Goal: Navigation & Orientation: Find specific page/section

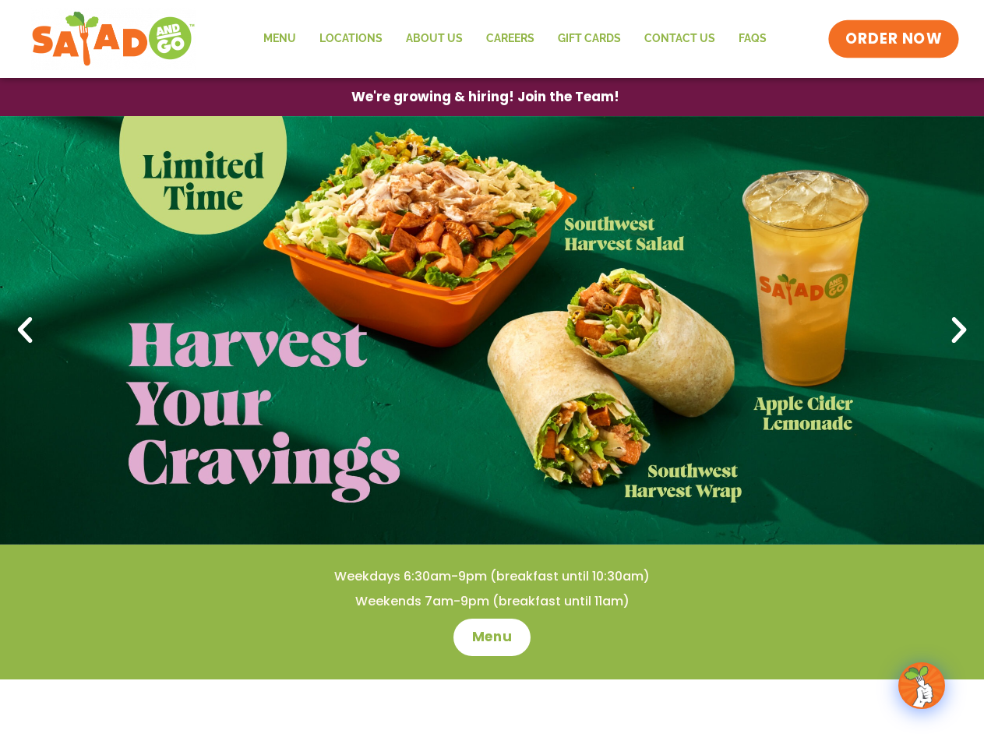
click at [894, 39] on span "ORDER NOW" at bounding box center [893, 39] width 97 height 20
click at [485, 97] on span "We're growing & hiring! Join the Team!" at bounding box center [485, 97] width 241 height 12
click at [25, 330] on icon at bounding box center [25, 330] width 34 height 34
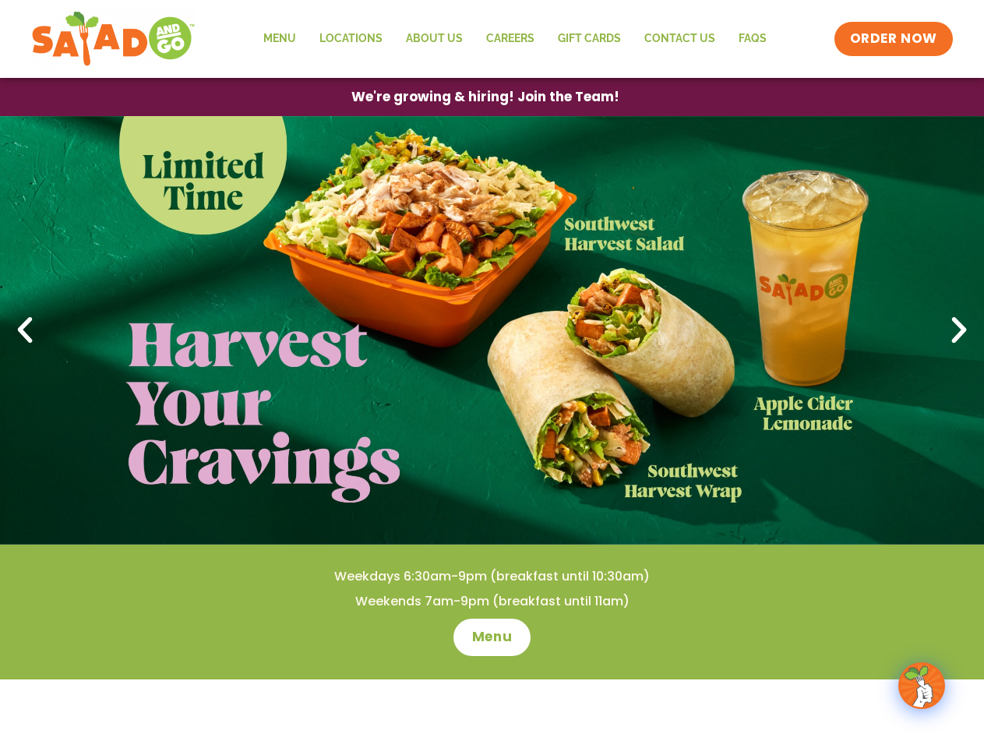
click at [959, 330] on icon at bounding box center [959, 330] width 34 height 34
click at [492, 637] on span "Menu" at bounding box center [492, 637] width 40 height 19
click at [492, 637] on span "Menu" at bounding box center [492, 637] width 44 height 20
click at [922, 685] on img at bounding box center [922, 686] width 44 height 44
